Goal: Task Accomplishment & Management: Complete application form

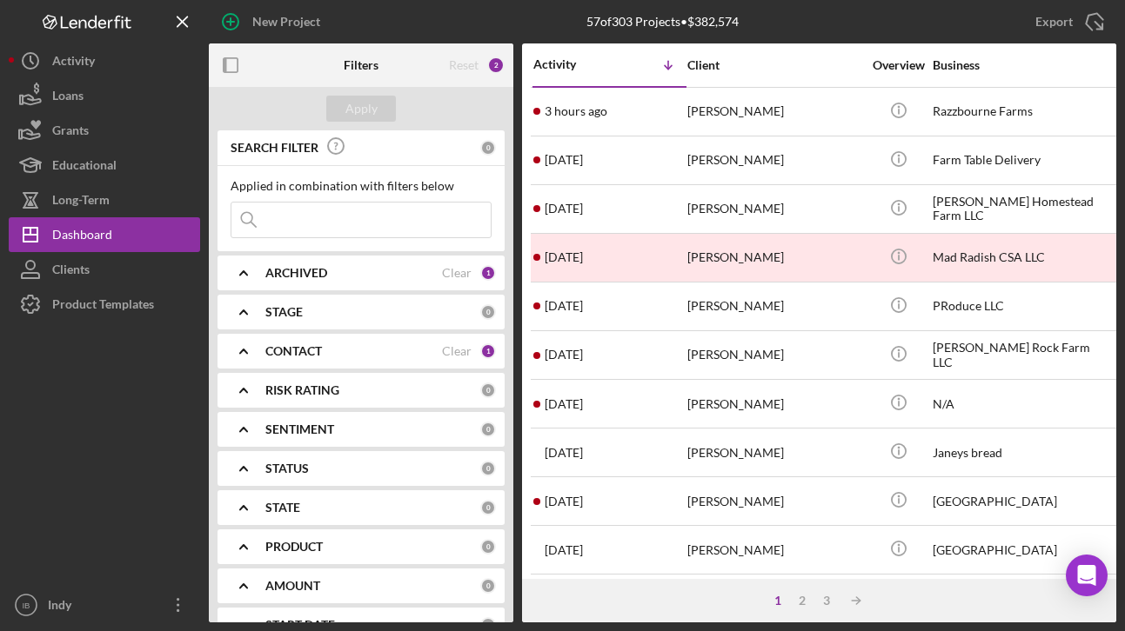
click at [356, 276] on div "ARCHIVED" at bounding box center [353, 273] width 177 height 14
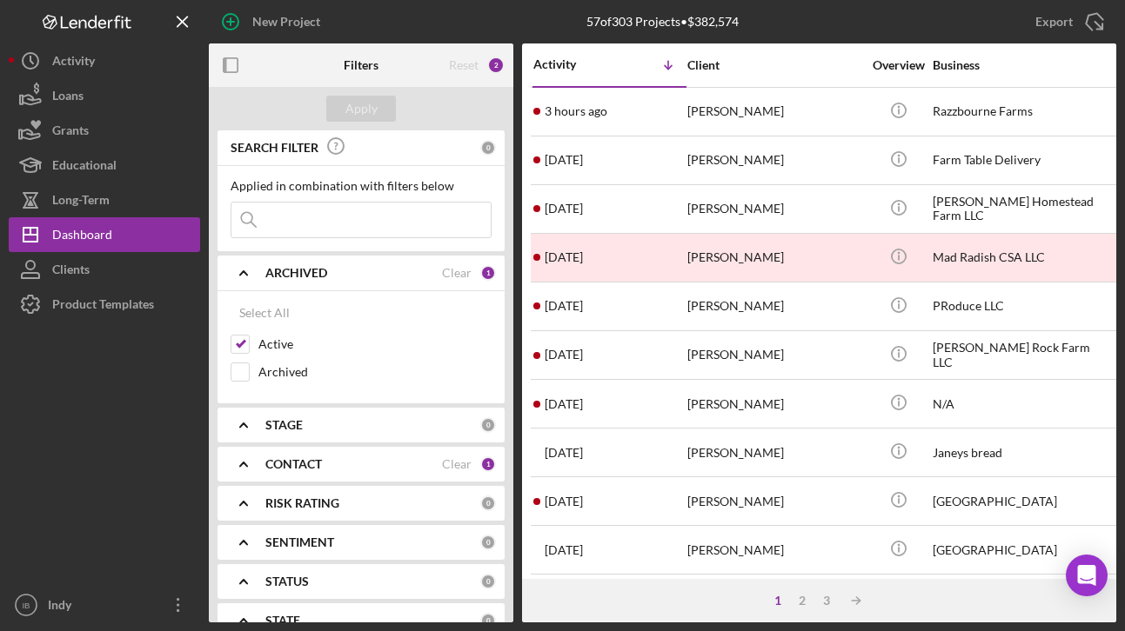
click at [356, 276] on div "ARCHIVED" at bounding box center [353, 273] width 177 height 14
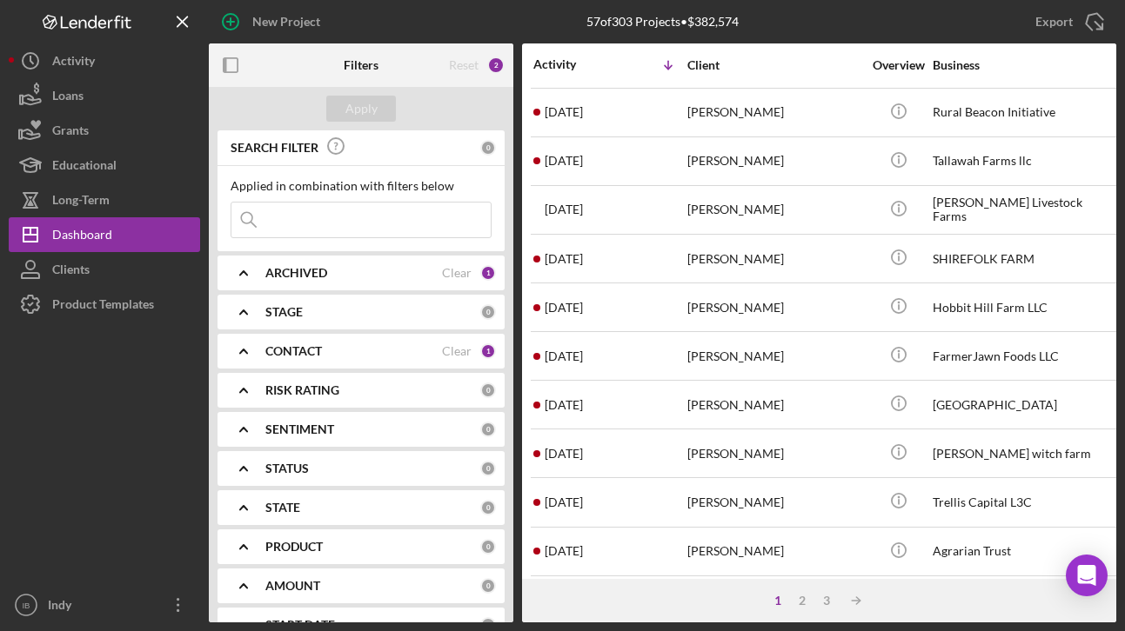
scroll to position [725, 0]
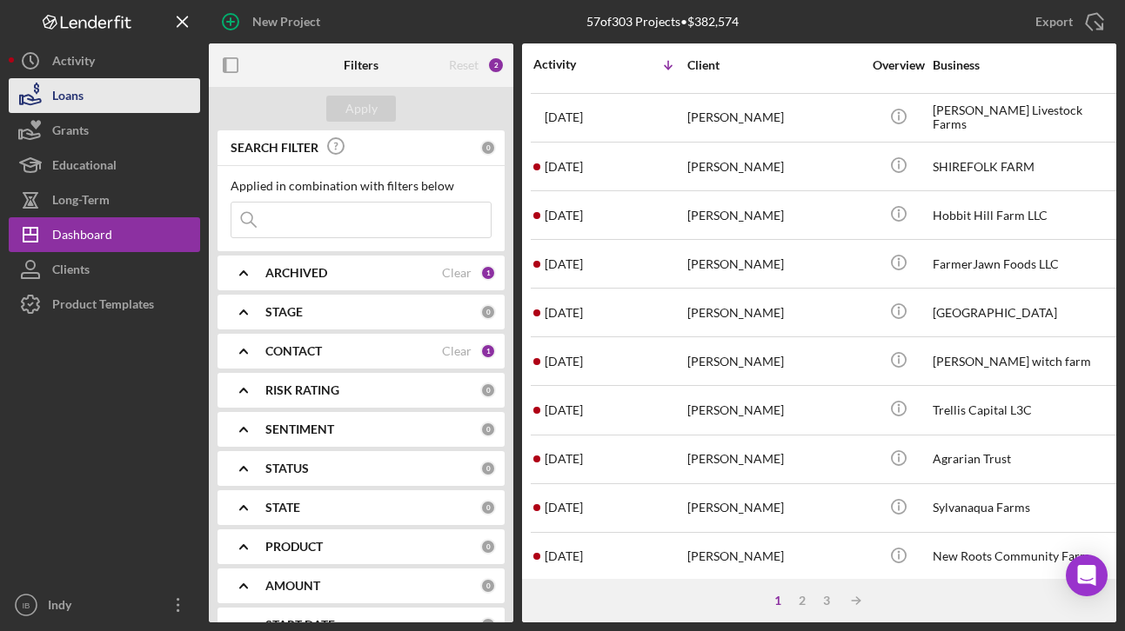
click at [137, 109] on button "Loans" at bounding box center [104, 95] width 191 height 35
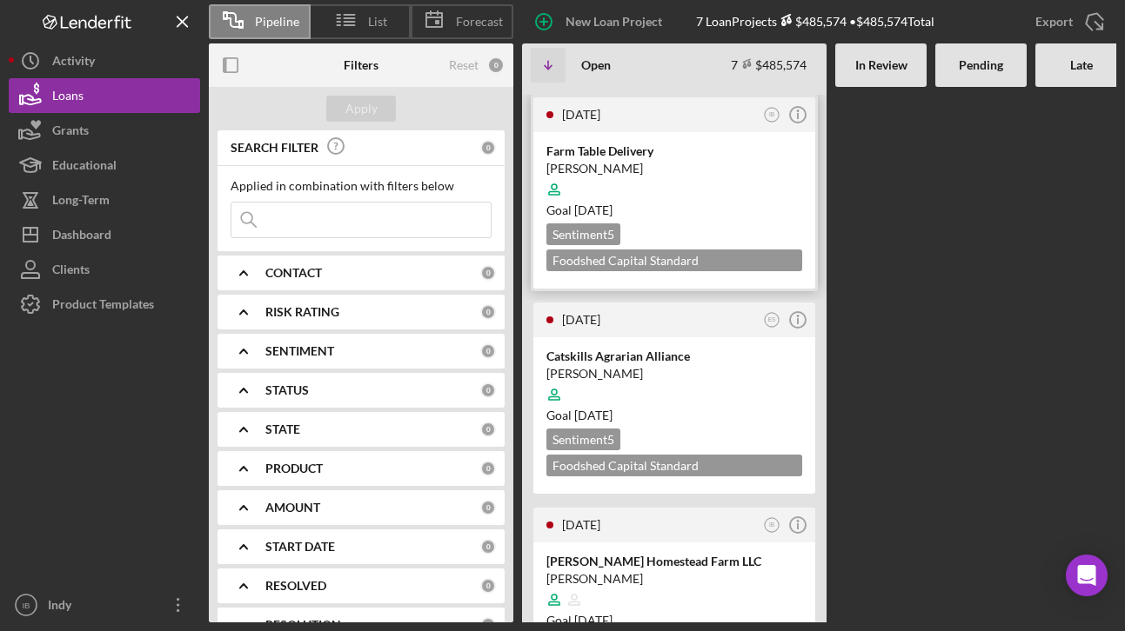
scroll to position [275, 0]
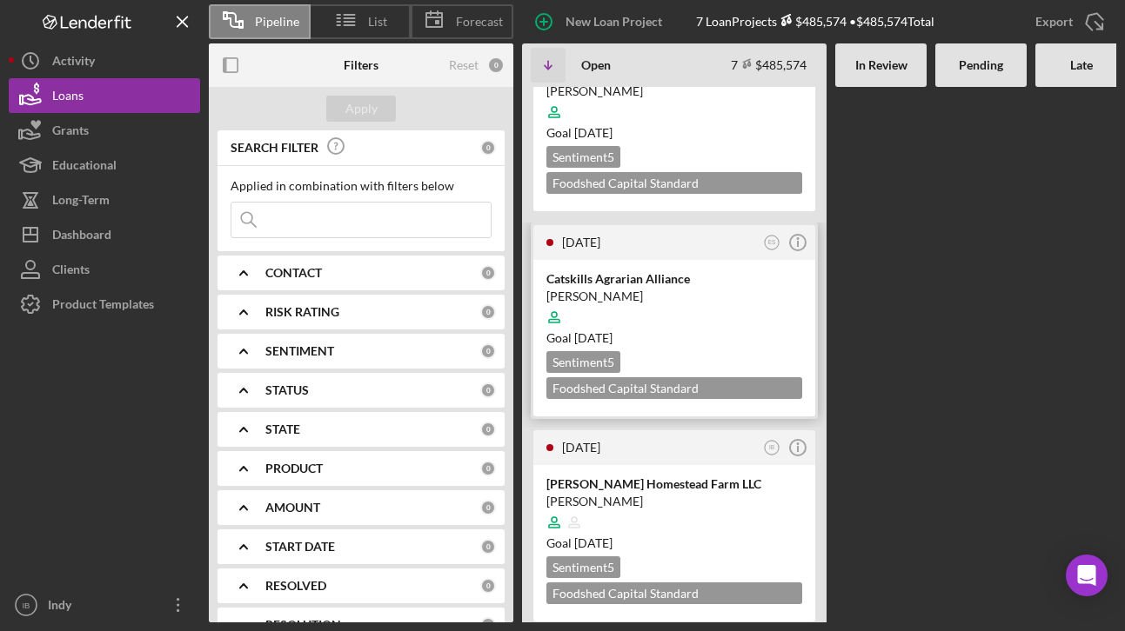
click at [678, 309] on div at bounding box center [674, 317] width 256 height 33
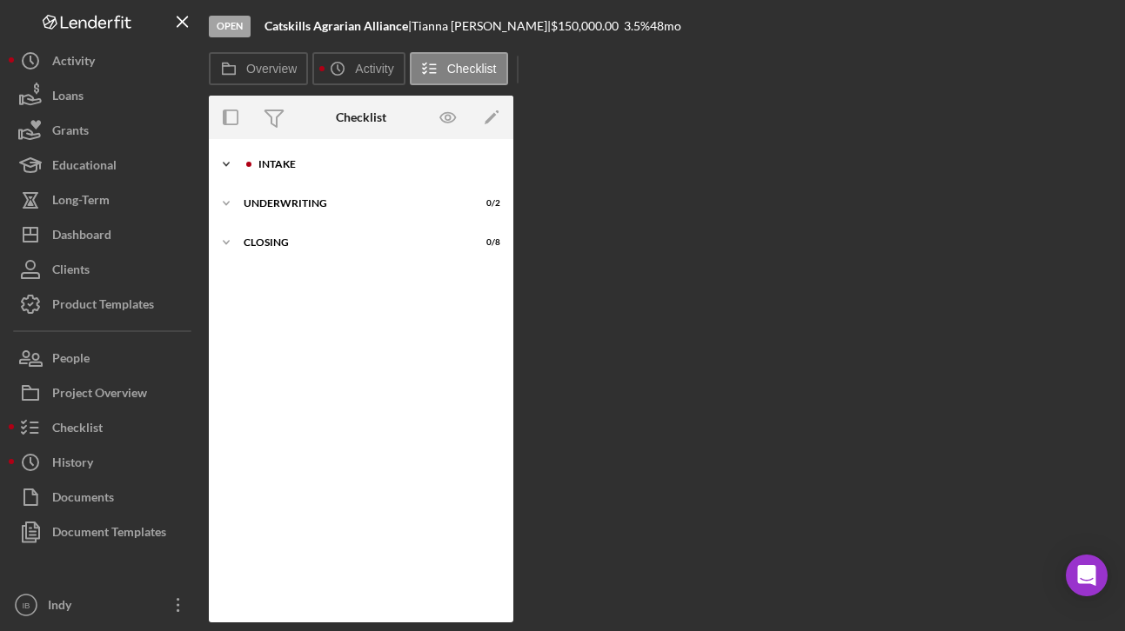
click at [322, 168] on div "Intake" at bounding box center [374, 164] width 233 height 10
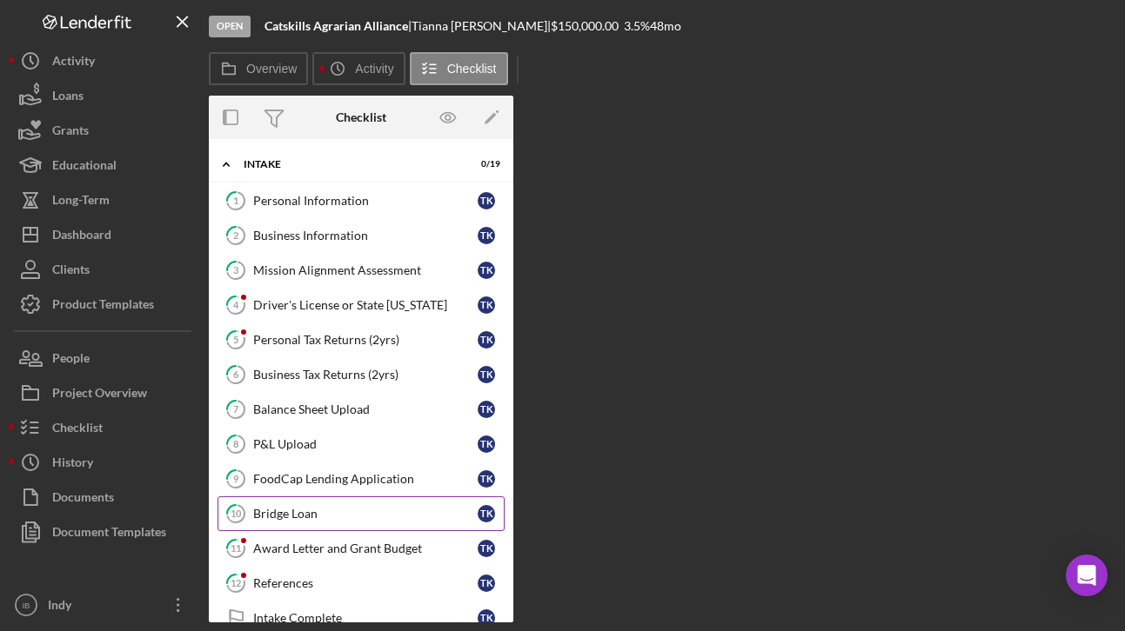
click at [318, 516] on div "Bridge Loan" at bounding box center [365, 514] width 224 height 14
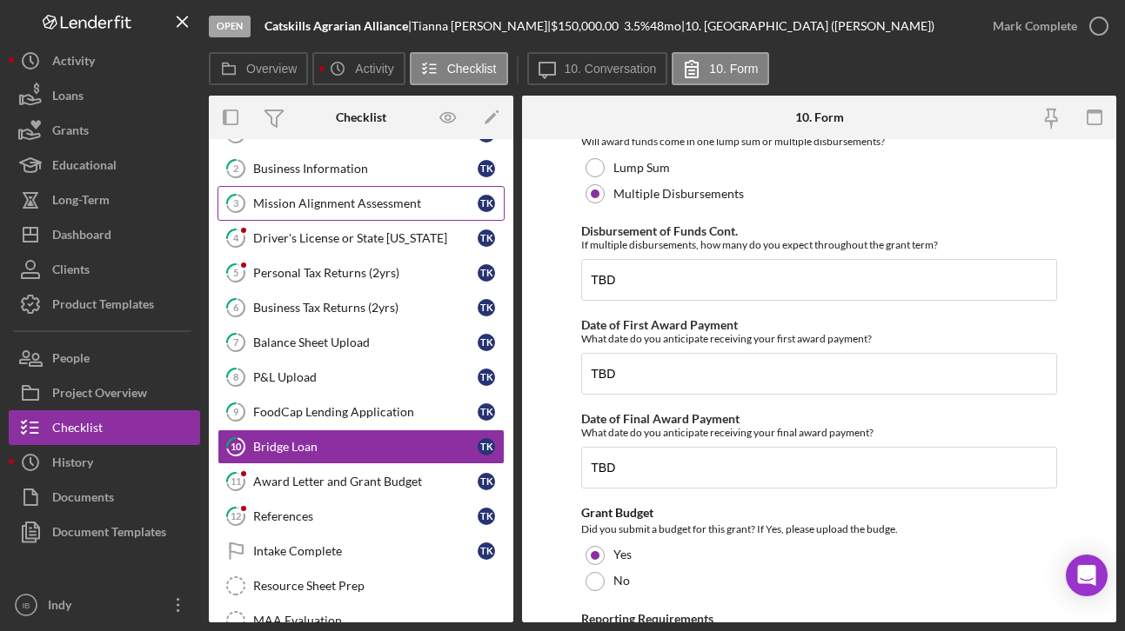
scroll to position [70, 0]
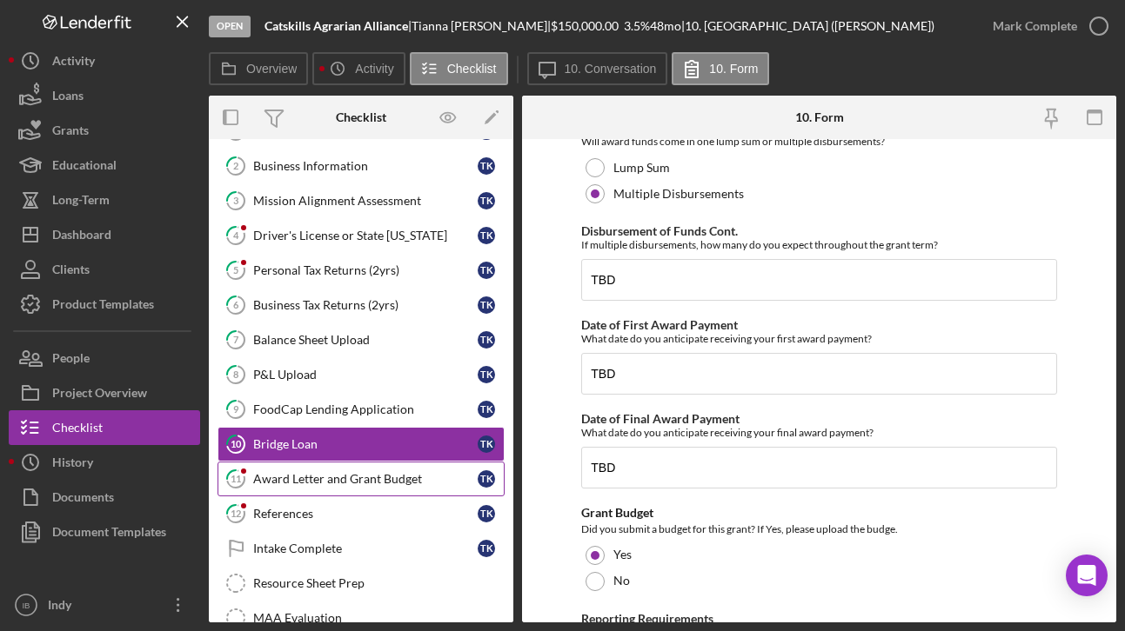
click at [317, 489] on link "11 Award Letter and Grant Budget T K" at bounding box center [360, 479] width 287 height 35
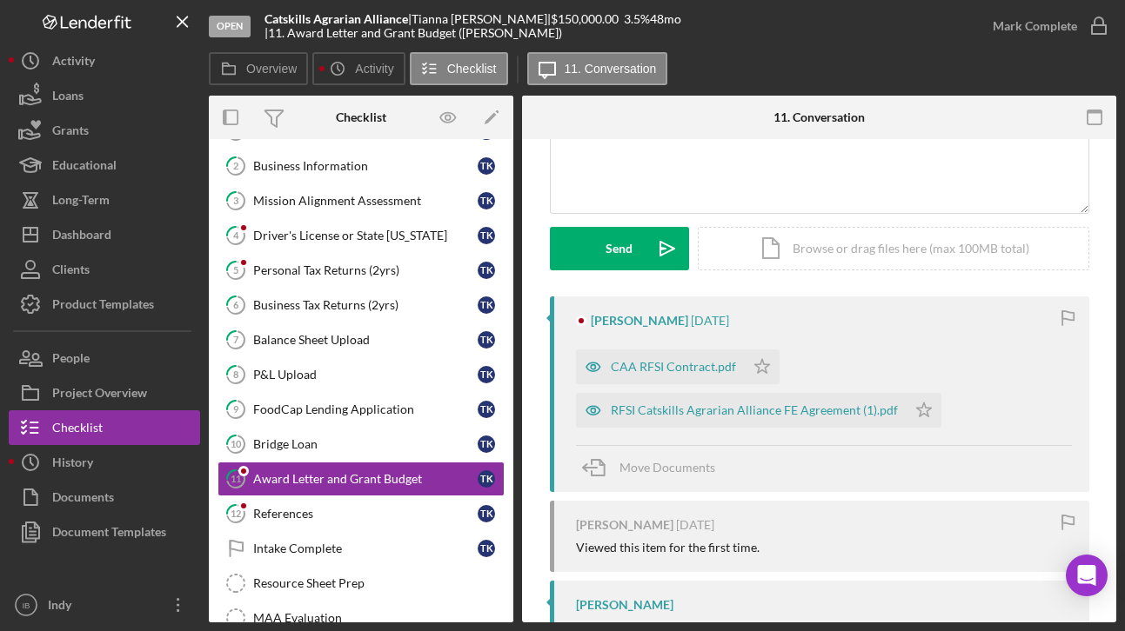
scroll to position [188, 0]
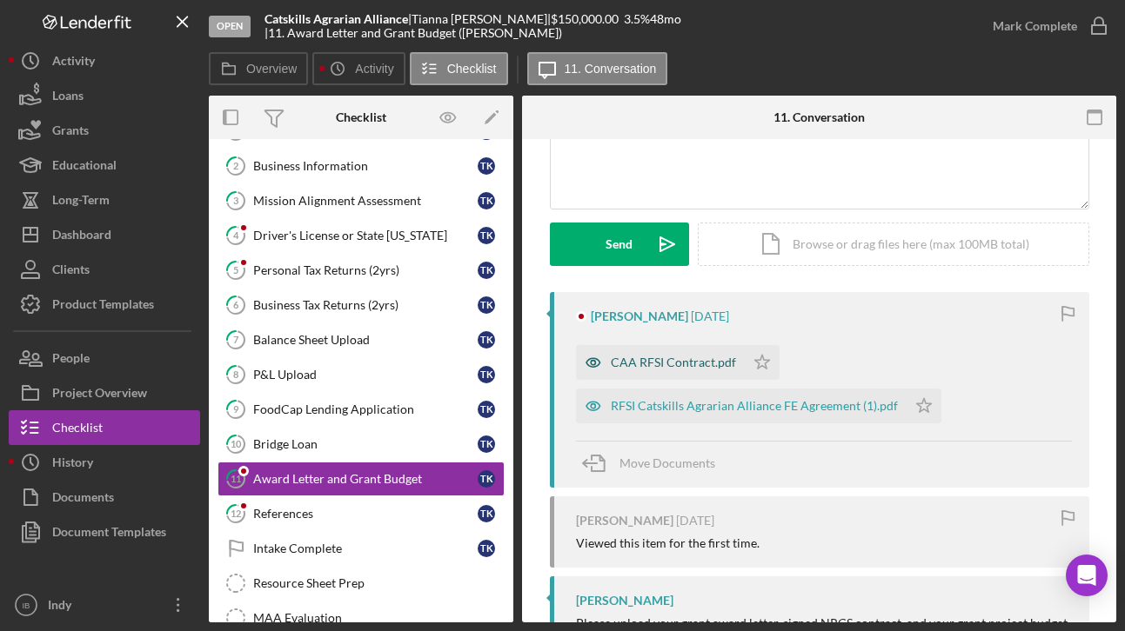
click at [692, 359] on div "CAA RFSI Contract.pdf" at bounding box center [673, 363] width 125 height 14
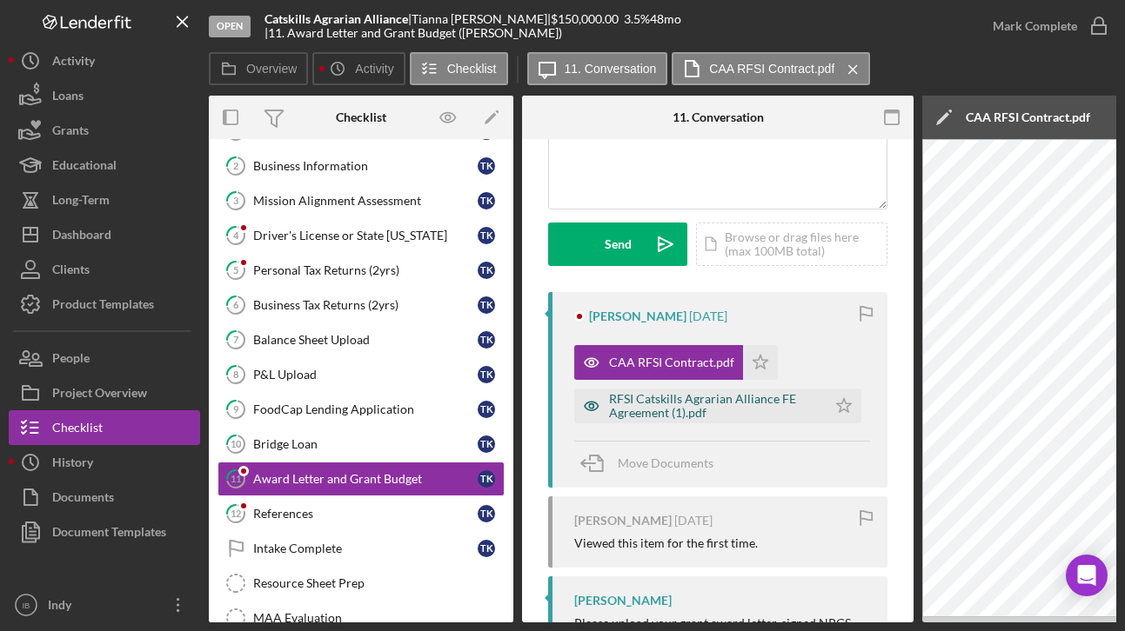
click at [704, 407] on div "RFSI Catskills Agrarian Alliance FE Agreement (1).pdf" at bounding box center [713, 406] width 209 height 28
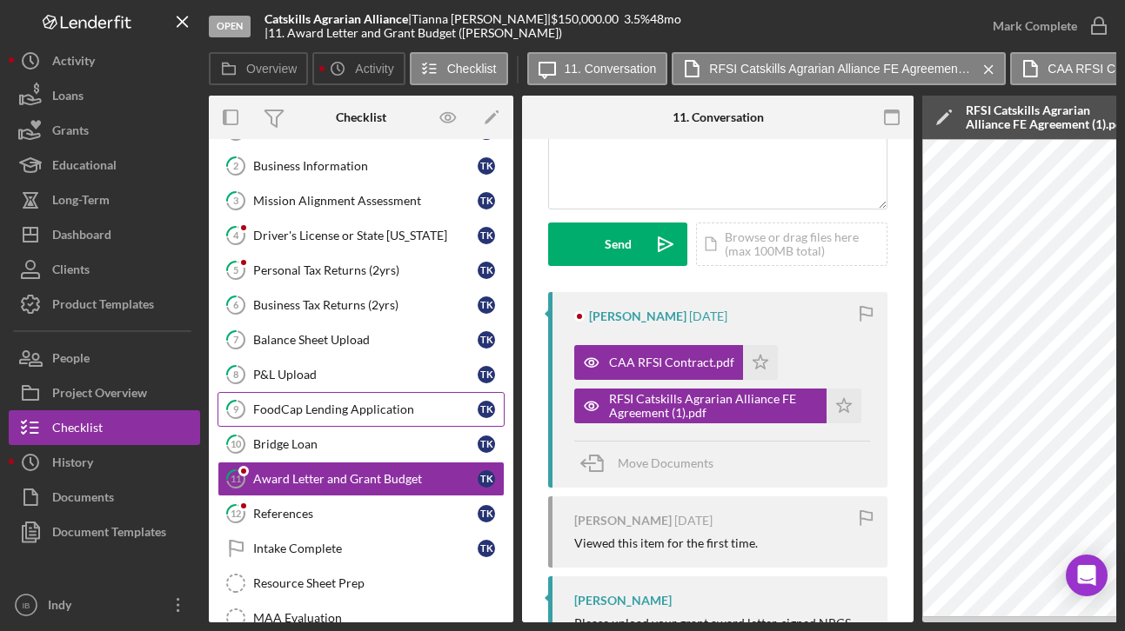
click at [352, 410] on div "FoodCap Lending Application" at bounding box center [365, 410] width 224 height 14
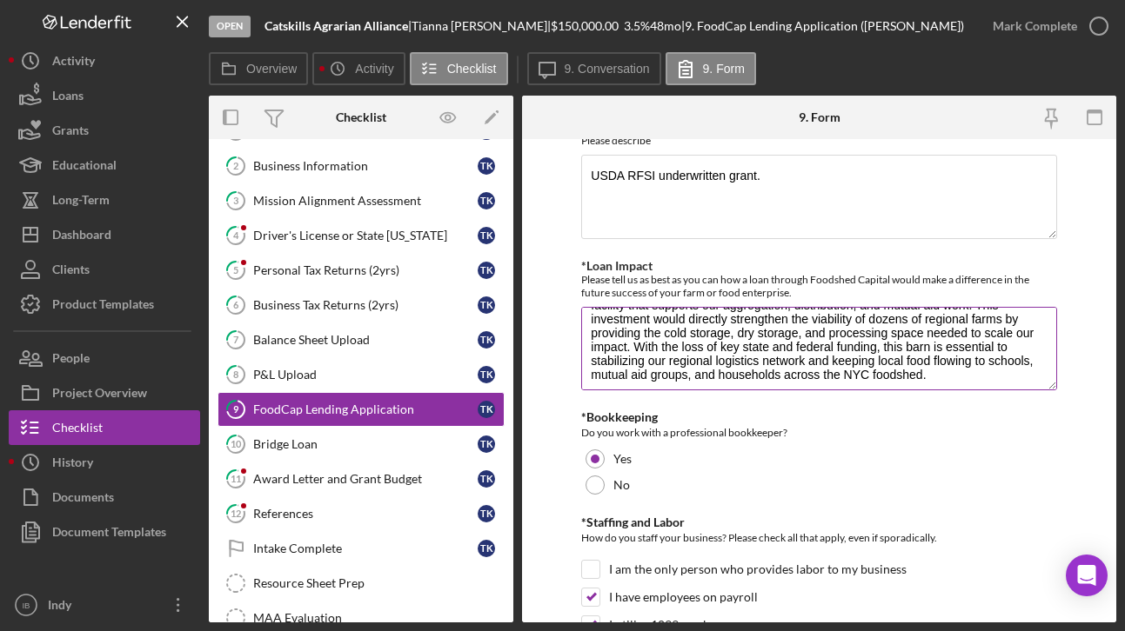
scroll to position [56, 0]
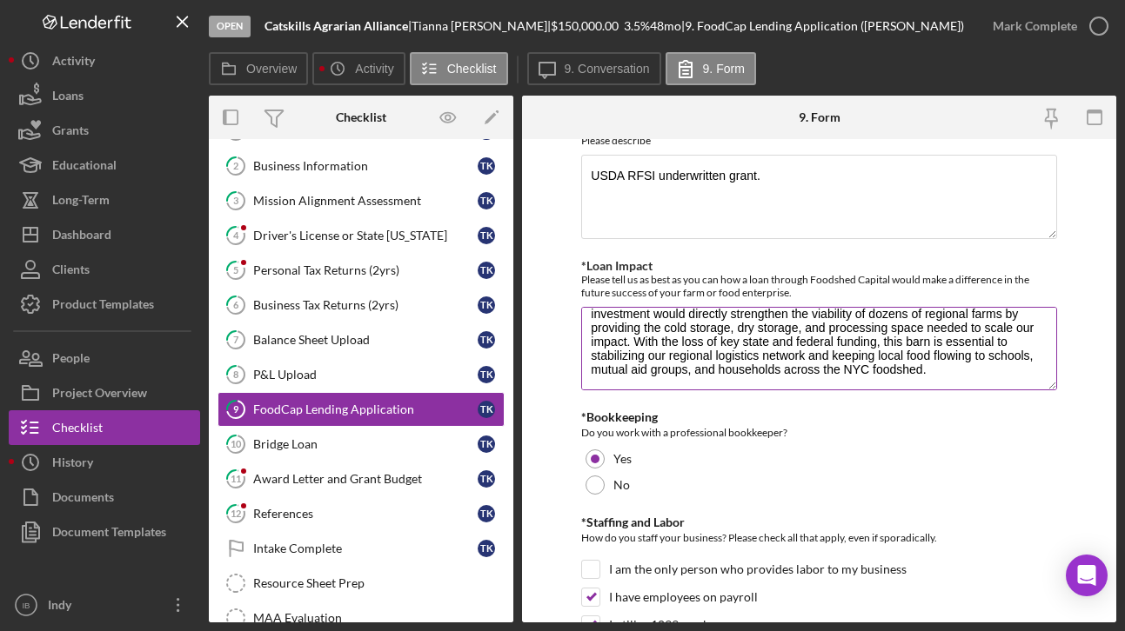
click at [789, 352] on textarea "A loan from Foodshed Capital would allow us to complete critical infrastructure…" at bounding box center [818, 348] width 475 height 83
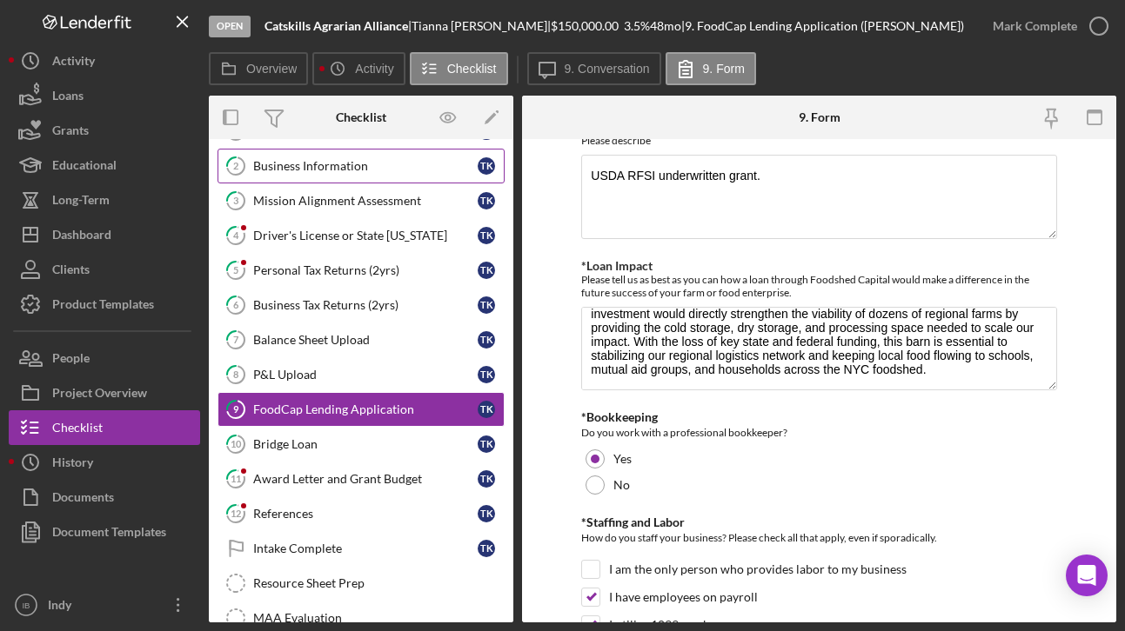
click at [387, 169] on div "Business Information" at bounding box center [365, 166] width 224 height 14
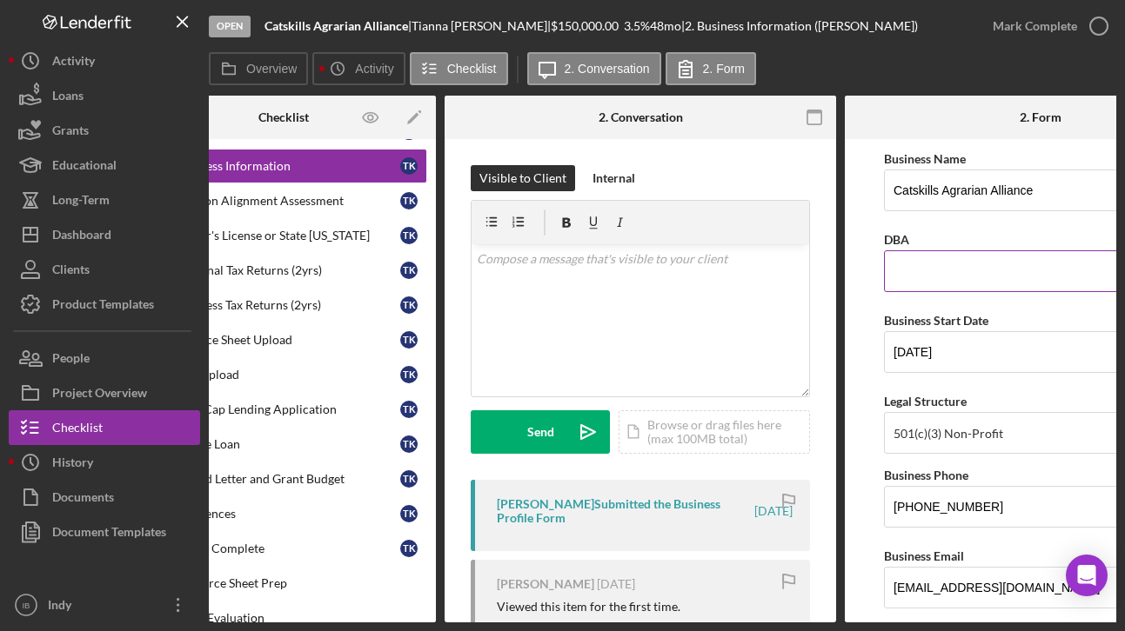
scroll to position [0, 82]
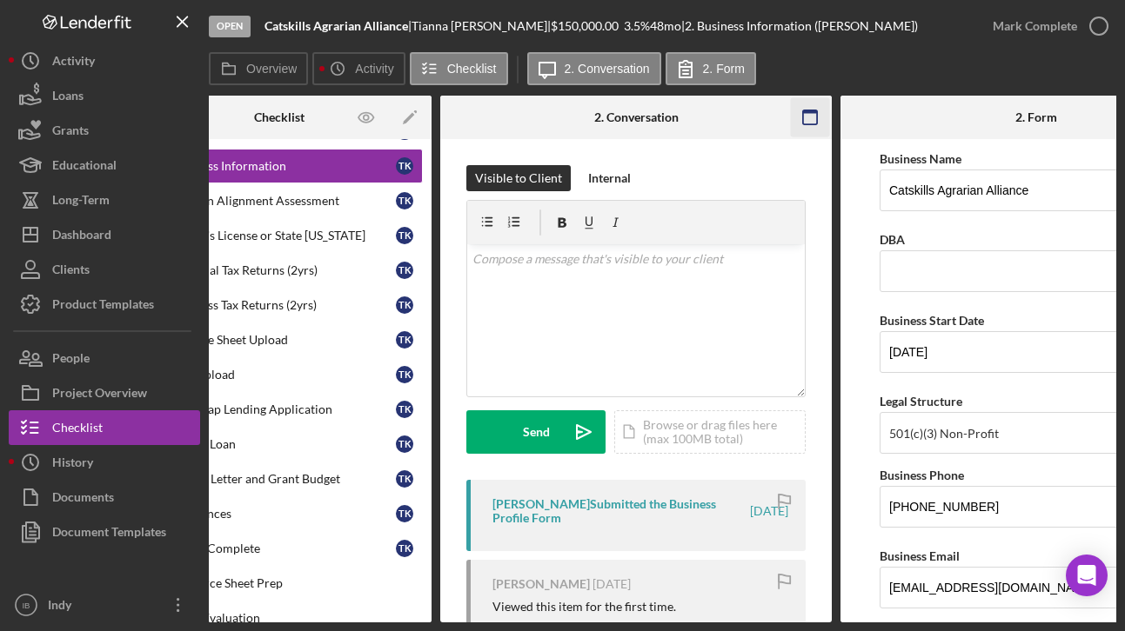
click at [803, 112] on rect "button" at bounding box center [810, 111] width 14 height 3
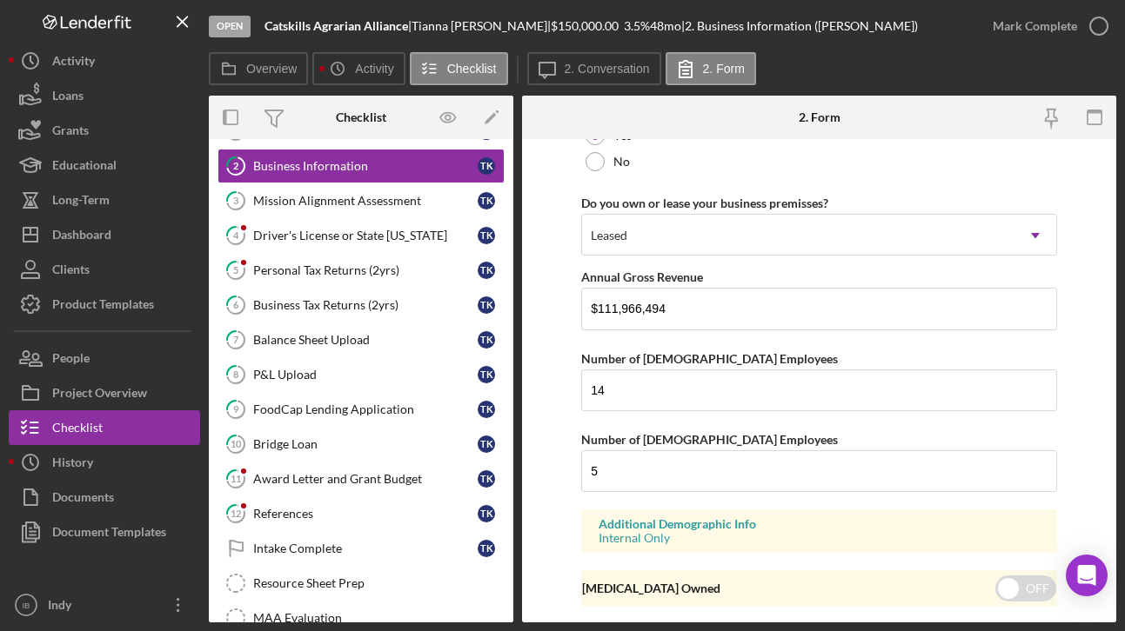
scroll to position [1446, 0]
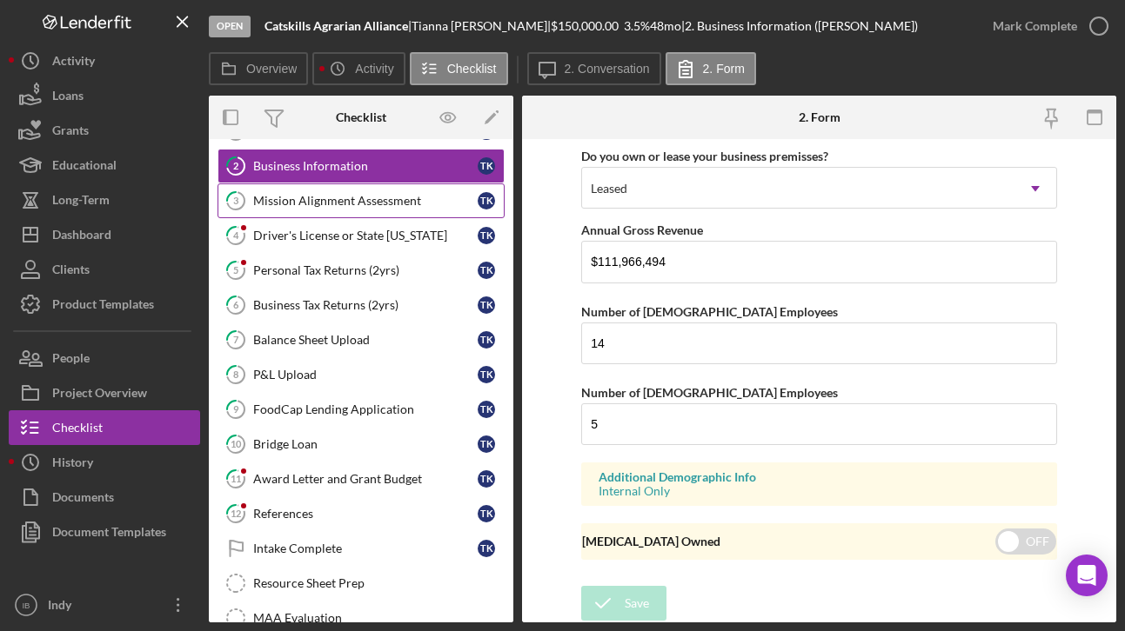
click at [404, 210] on link "3 Mission Alignment Assessment T K" at bounding box center [360, 201] width 287 height 35
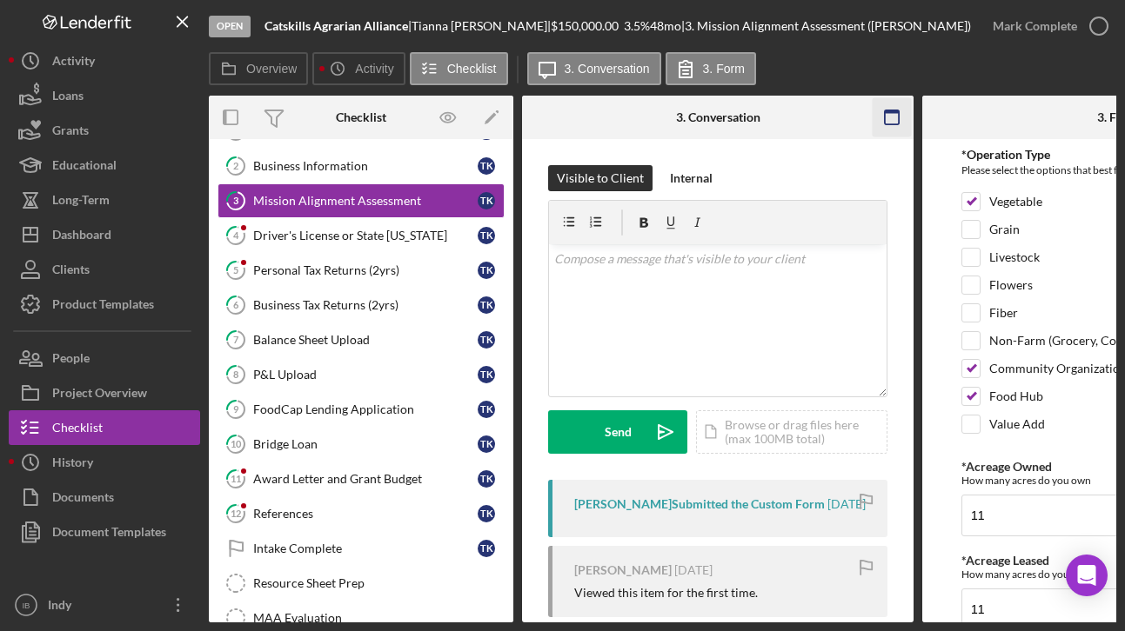
click at [882, 124] on icon "button" at bounding box center [891, 117] width 39 height 39
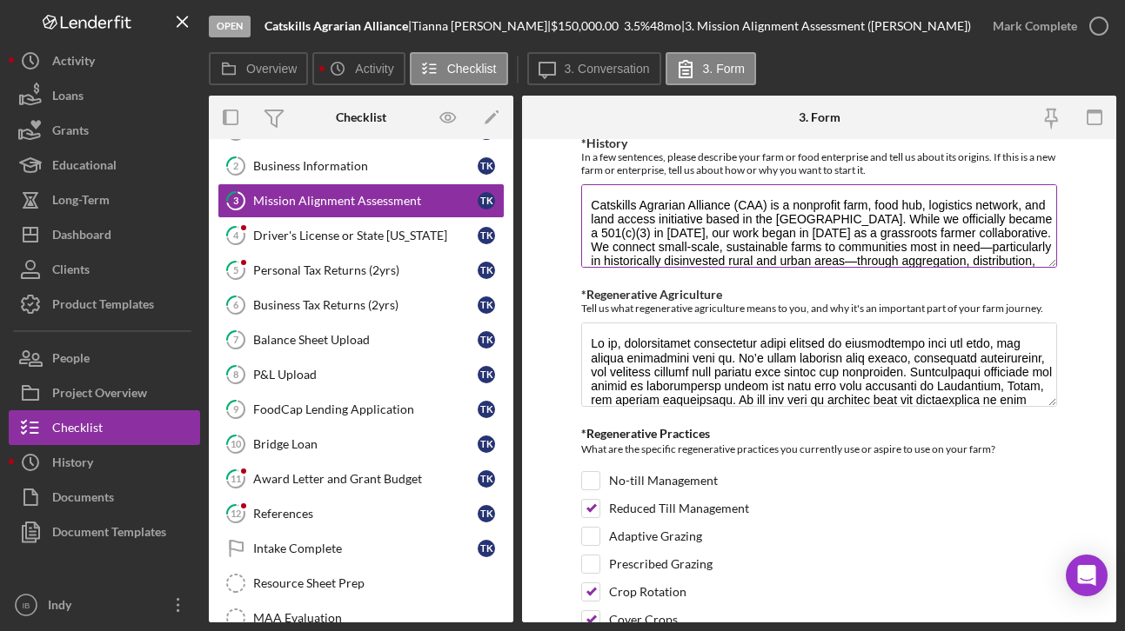
scroll to position [42, 0]
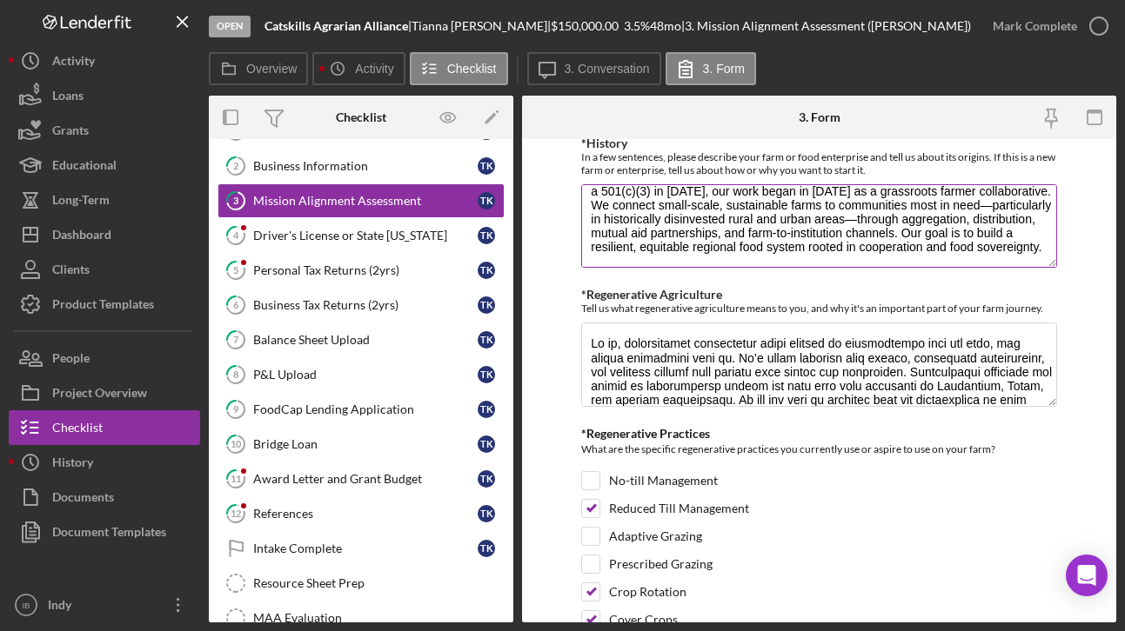
click at [765, 238] on textarea "Catskills Agrarian Alliance (CAA) is a nonprofit farm, food hub, logistics netw…" at bounding box center [818, 225] width 475 height 83
click at [858, 216] on textarea "Catskills Agrarian Alliance (CAA) is a nonprofit farm, food hub, logistics netw…" at bounding box center [818, 225] width 475 height 83
